Goal: Information Seeking & Learning: Learn about a topic

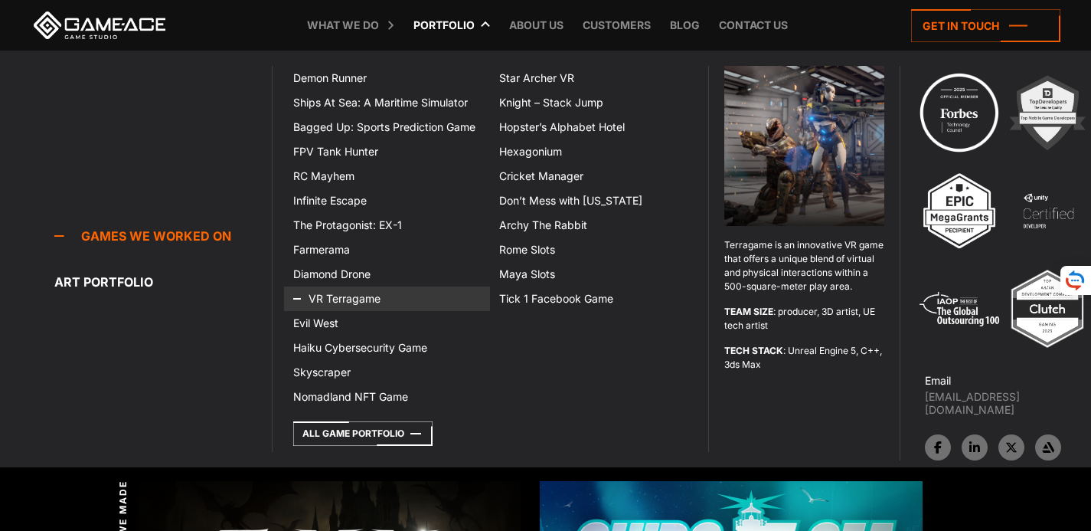
click at [367, 290] on link "VR Terragame" at bounding box center [387, 298] width 206 height 25
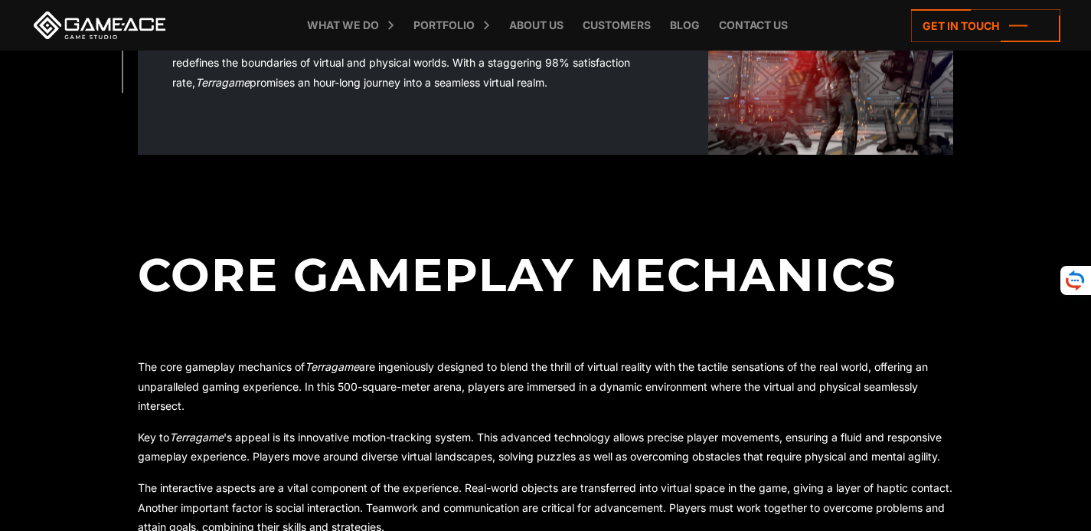
scroll to position [613, 0]
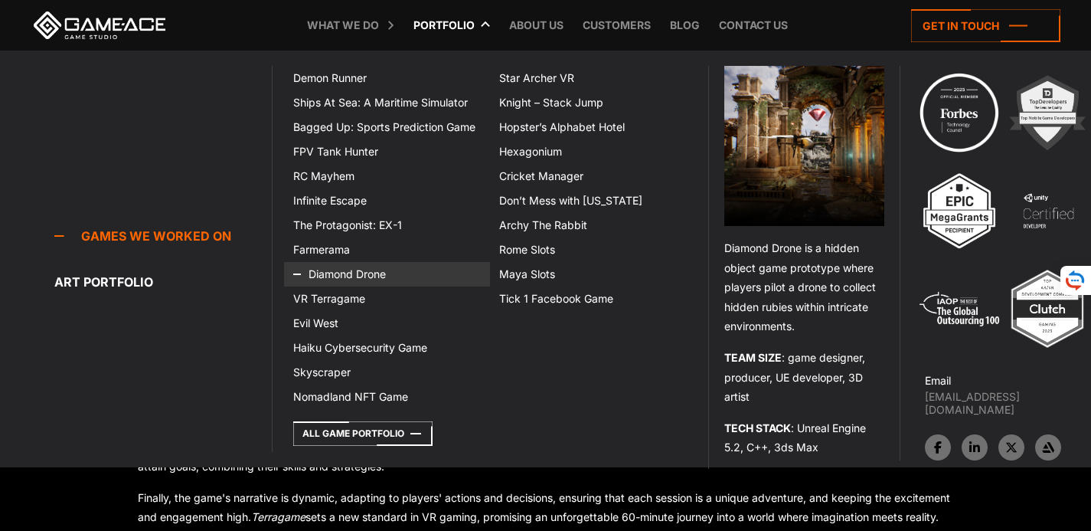
click at [358, 272] on link "Diamond Drone" at bounding box center [387, 274] width 206 height 25
